Goal: Task Accomplishment & Management: Manage account settings

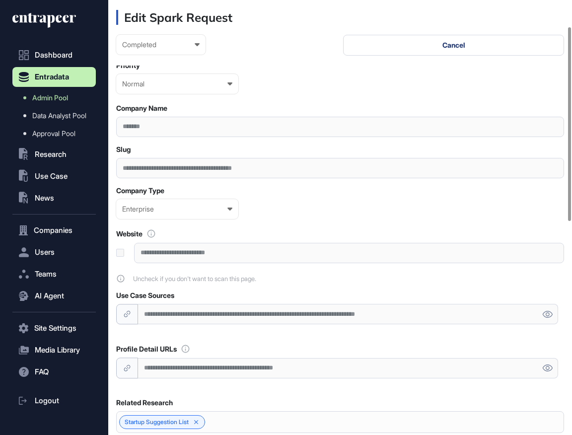
scroll to position [111, 0]
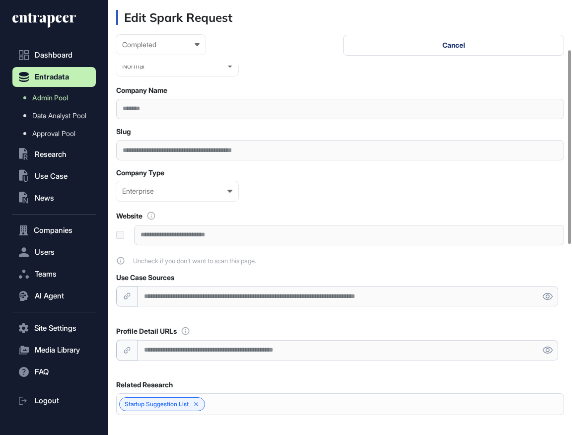
click at [300, 291] on div "**********" at bounding box center [348, 296] width 420 height 20
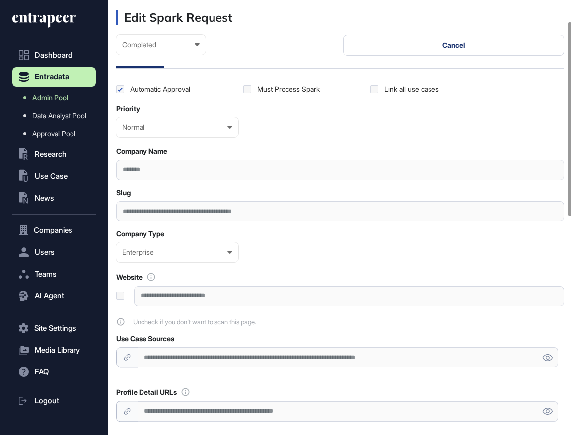
scroll to position [43, 0]
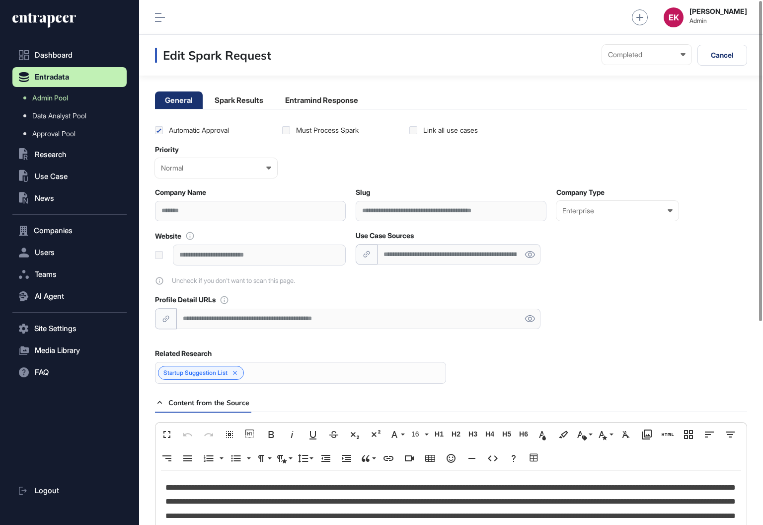
click at [495, 250] on div "**********" at bounding box center [459, 254] width 163 height 20
